Goal: Task Accomplishment & Management: Manage account settings

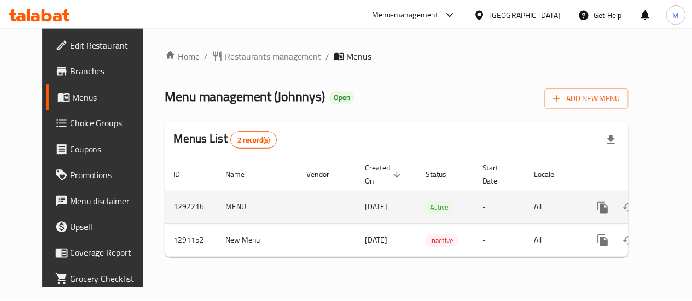
scroll to position [0, 4]
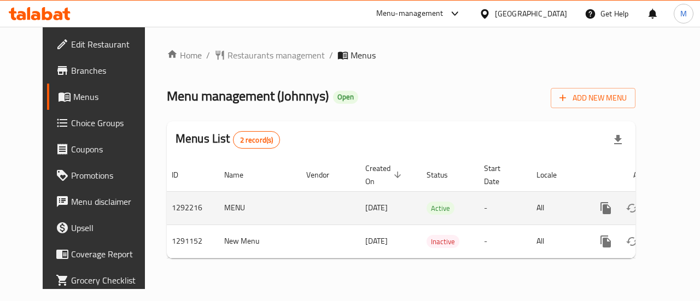
click at [678, 209] on icon "enhanced table" at bounding box center [684, 208] width 13 height 13
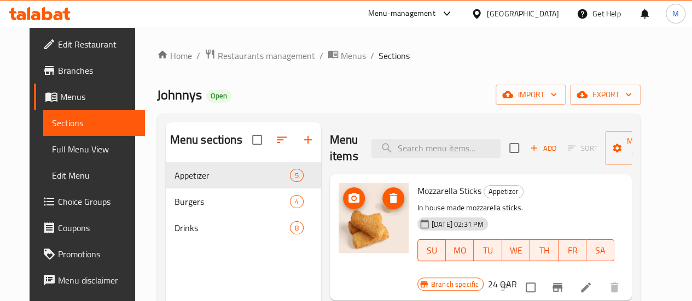
click at [362, 184] on img at bounding box center [373, 218] width 70 height 70
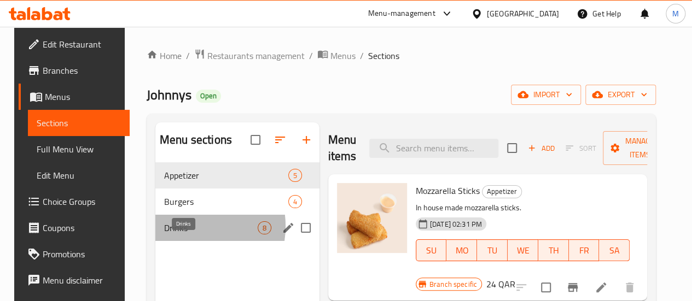
click at [179, 235] on span "Drinks" at bounding box center [211, 227] width 94 height 13
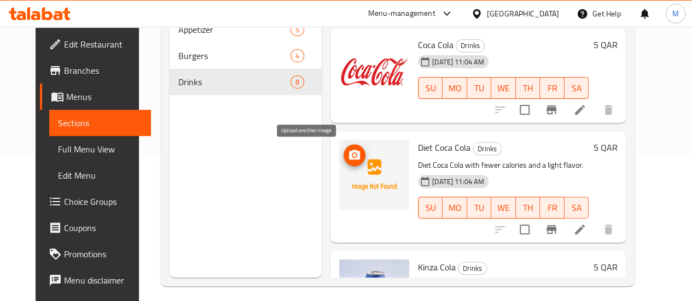
click at [349, 155] on icon "upload picture" at bounding box center [354, 155] width 11 height 10
click at [343, 162] on button "upload picture" at bounding box center [354, 155] width 22 height 22
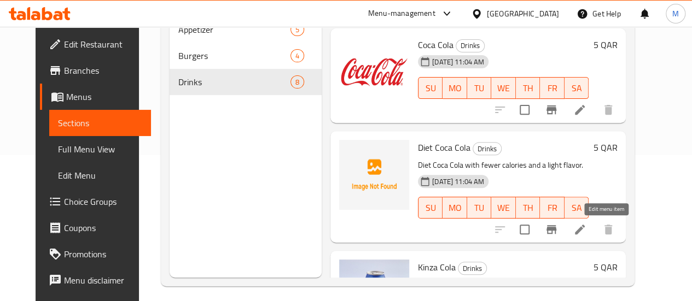
click at [586, 229] on icon at bounding box center [579, 229] width 13 height 13
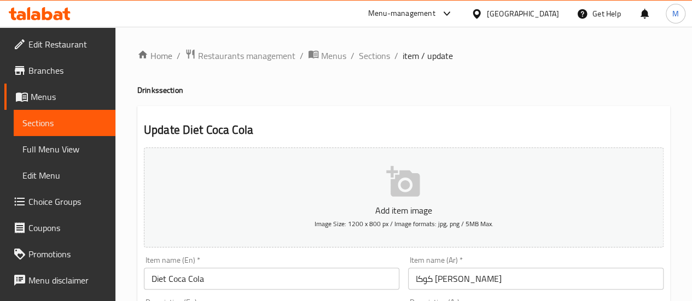
click at [403, 205] on p "Add item image" at bounding box center [404, 210] width 486 height 13
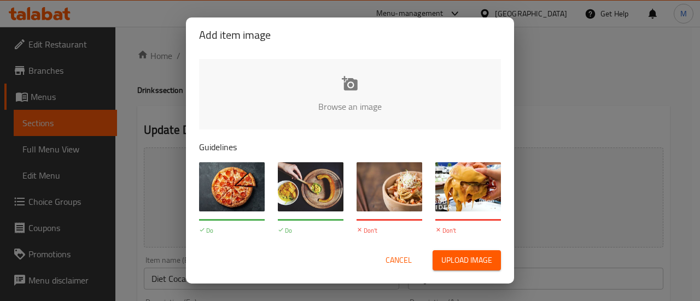
click at [462, 260] on span "Upload image" at bounding box center [466, 261] width 51 height 14
click at [398, 266] on span "Cancel" at bounding box center [399, 261] width 26 height 14
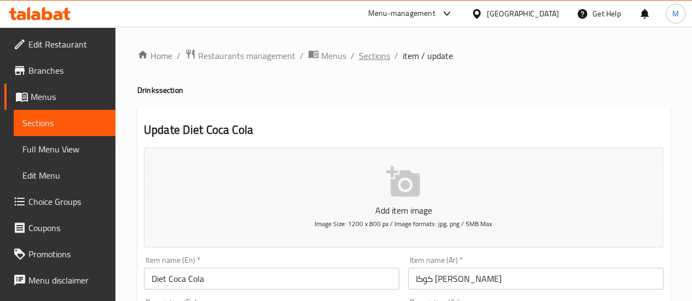
click at [377, 55] on span "Sections" at bounding box center [374, 55] width 31 height 13
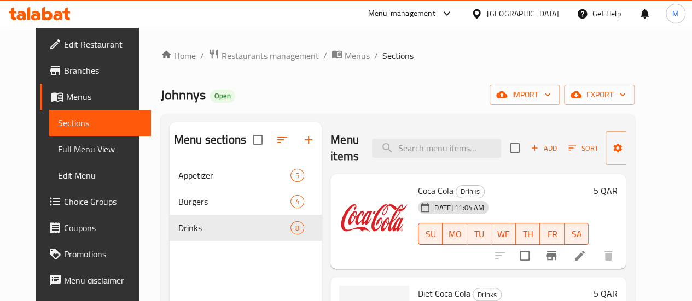
scroll to position [148, 0]
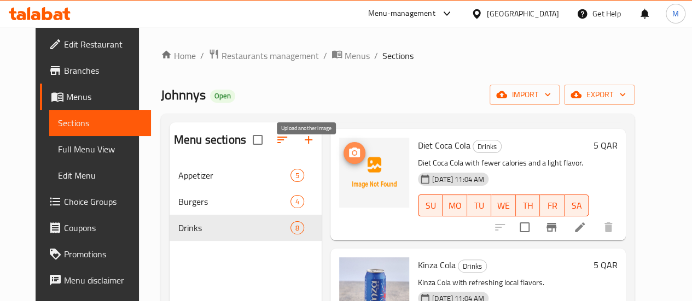
click at [348, 154] on icon "upload picture" at bounding box center [354, 153] width 13 height 13
click at [349, 154] on icon "upload picture" at bounding box center [354, 153] width 11 height 10
click at [353, 153] on circle "upload picture" at bounding box center [354, 152] width 3 height 3
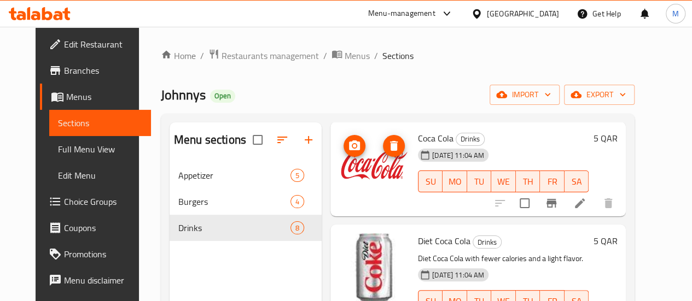
scroll to position [0, 0]
